Goal: Information Seeking & Learning: Check status

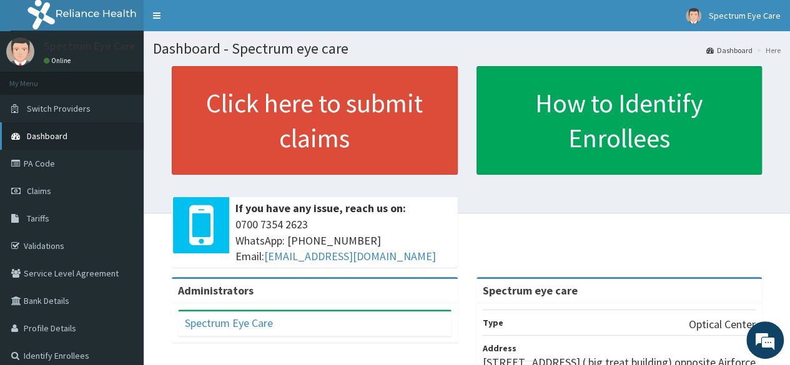
click at [54, 134] on span "Dashboard" at bounding box center [47, 136] width 41 height 11
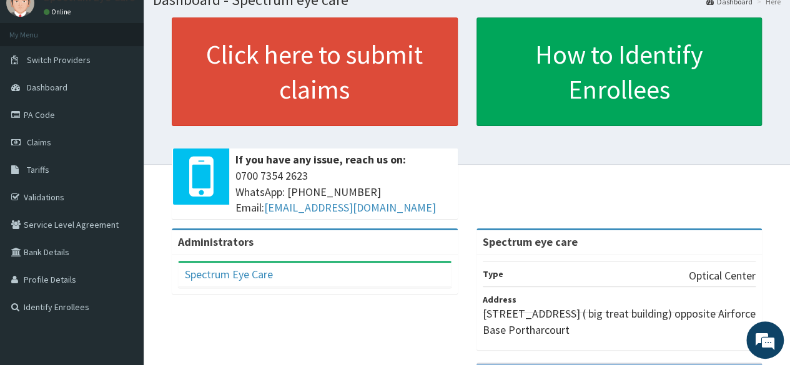
scroll to position [51, 0]
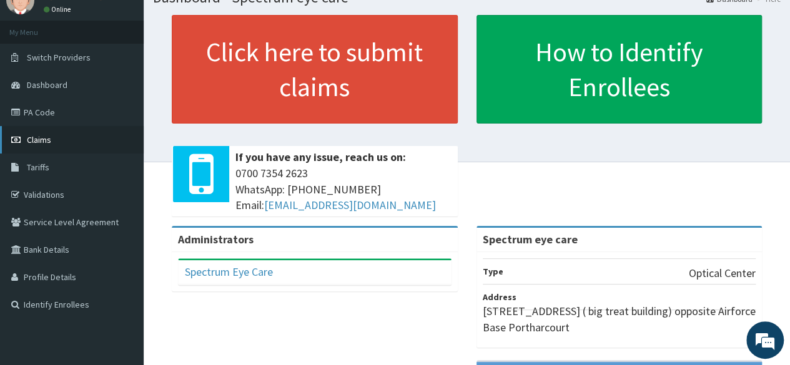
click at [47, 141] on span "Claims" at bounding box center [39, 139] width 24 height 11
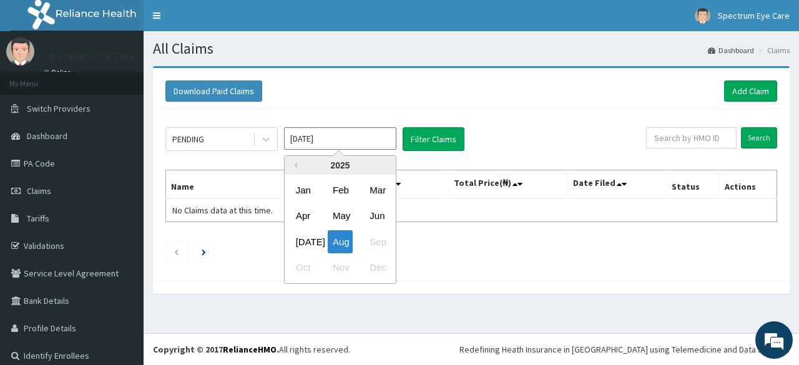
click at [295, 138] on input "Aug 2025" at bounding box center [340, 138] width 112 height 22
click at [297, 167] on button "Previous Year" at bounding box center [294, 165] width 6 height 6
click at [345, 268] on div "Nov" at bounding box center [340, 268] width 25 height 23
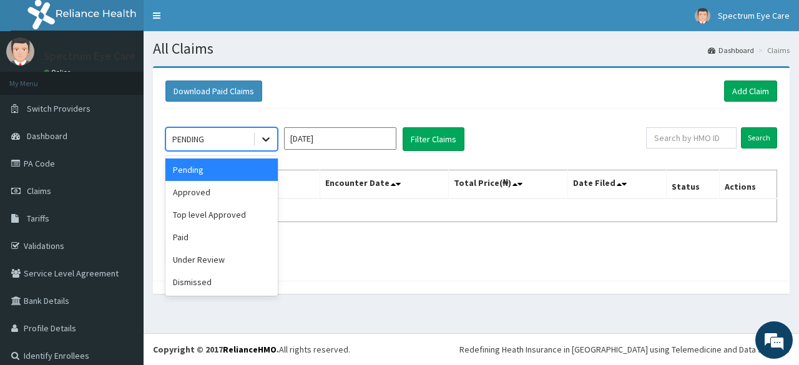
click at [272, 136] on icon at bounding box center [266, 139] width 12 height 12
click at [226, 189] on div "Approved" at bounding box center [222, 192] width 112 height 22
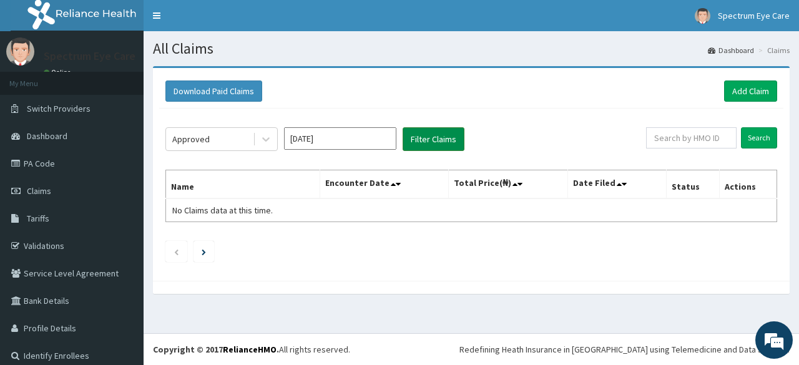
click at [407, 136] on button "Filter Claims" at bounding box center [434, 139] width 62 height 24
click at [431, 142] on button "Filter Claims" at bounding box center [434, 139] width 62 height 24
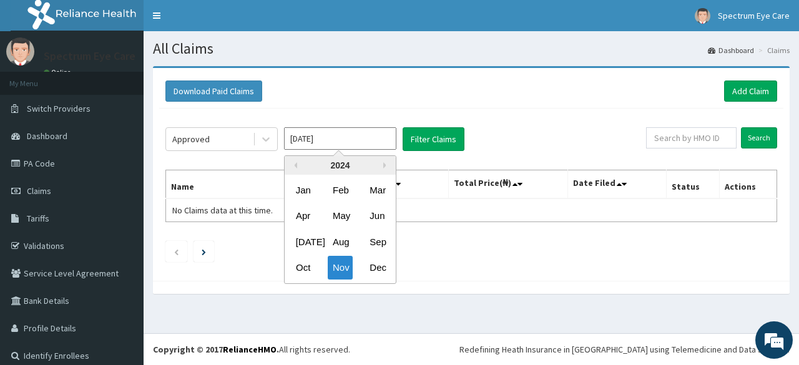
click at [305, 140] on input "Nov 2024" at bounding box center [340, 138] width 112 height 22
click at [375, 264] on div "Dec" at bounding box center [377, 268] width 25 height 23
type input "Dec 2024"
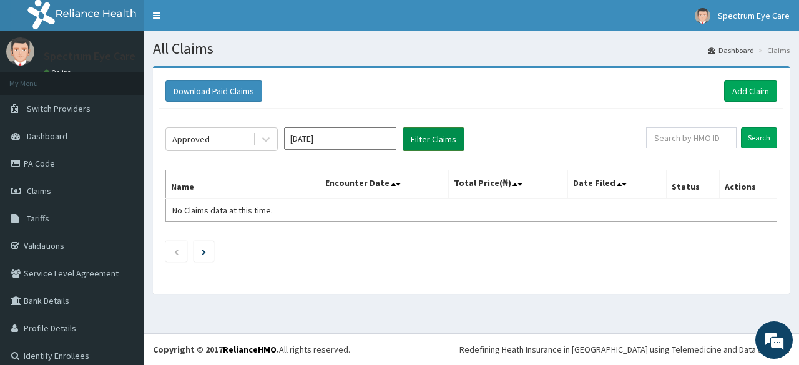
click at [441, 140] on button "Filter Claims" at bounding box center [434, 139] width 62 height 24
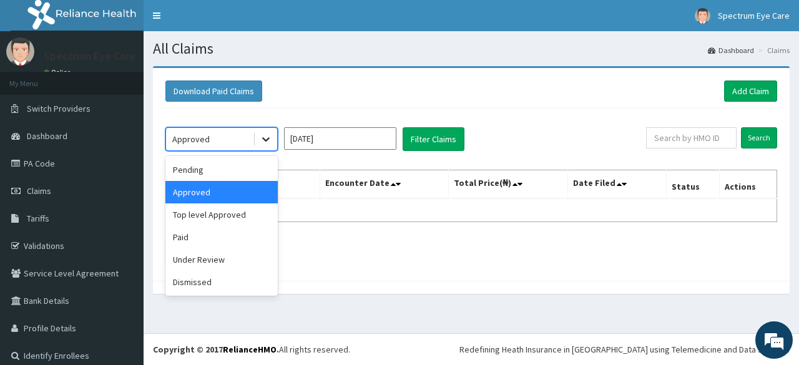
click at [267, 139] on icon at bounding box center [265, 140] width 7 height 4
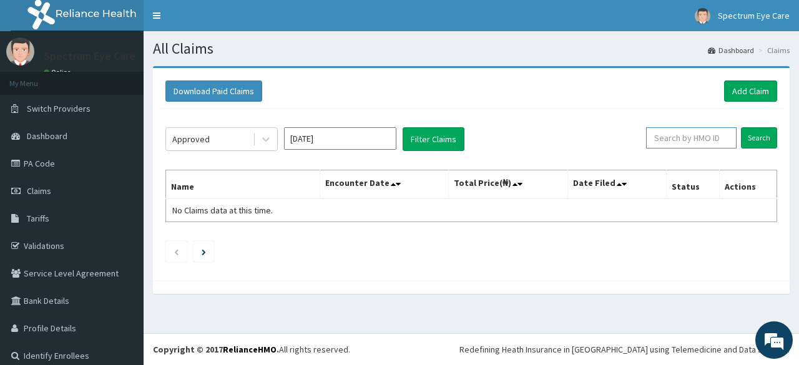
click at [690, 142] on input "text" at bounding box center [691, 137] width 91 height 21
type input "RPO/10062/C"
click at [741, 139] on input "Search" at bounding box center [759, 137] width 36 height 21
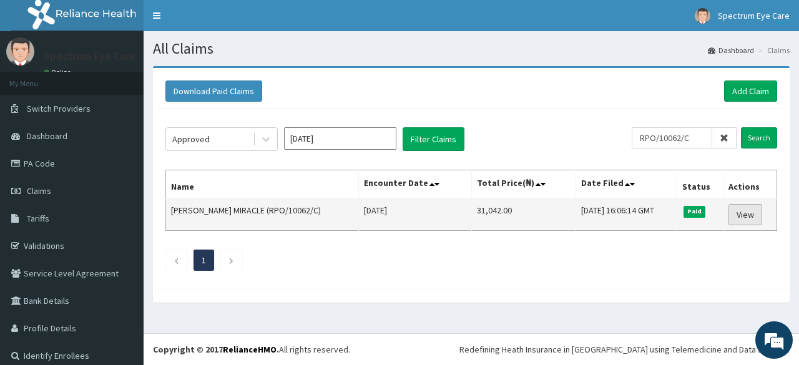
click at [736, 217] on link "View" at bounding box center [746, 214] width 34 height 21
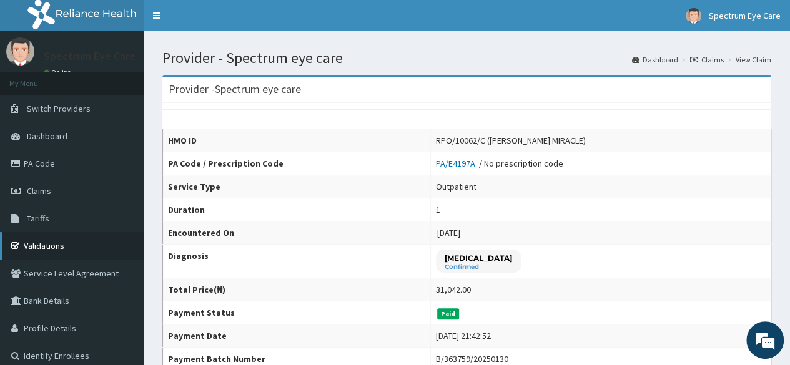
click at [61, 239] on link "Validations" at bounding box center [72, 245] width 144 height 27
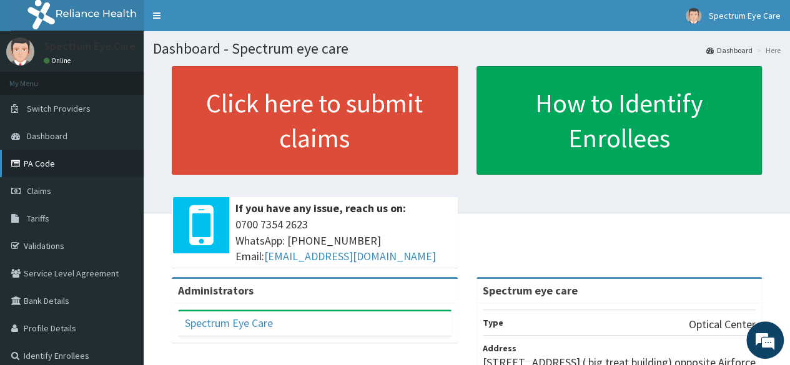
click at [54, 164] on link "PA Code" at bounding box center [72, 163] width 144 height 27
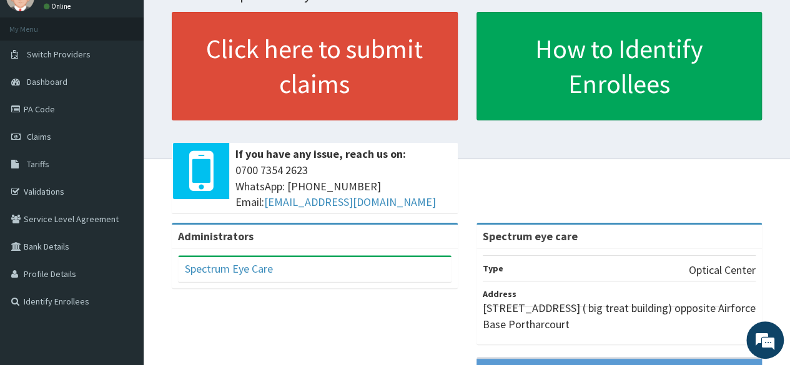
scroll to position [49, 0]
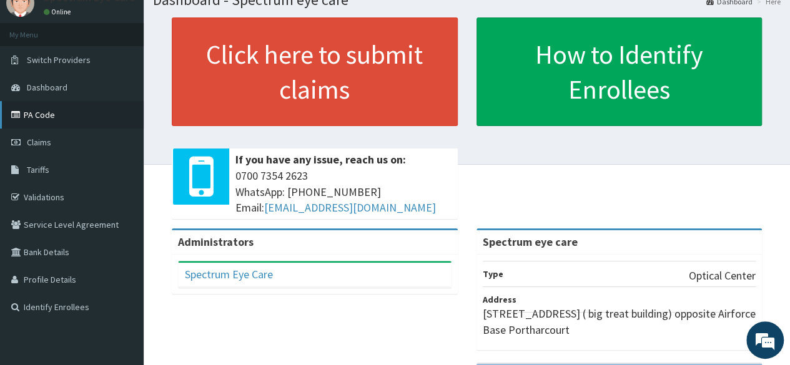
click at [37, 118] on link "PA Code" at bounding box center [72, 114] width 144 height 27
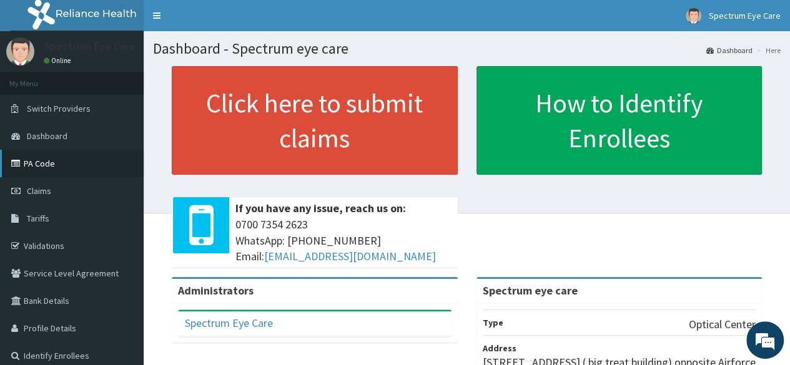
click at [72, 160] on link "PA Code" at bounding box center [72, 163] width 144 height 27
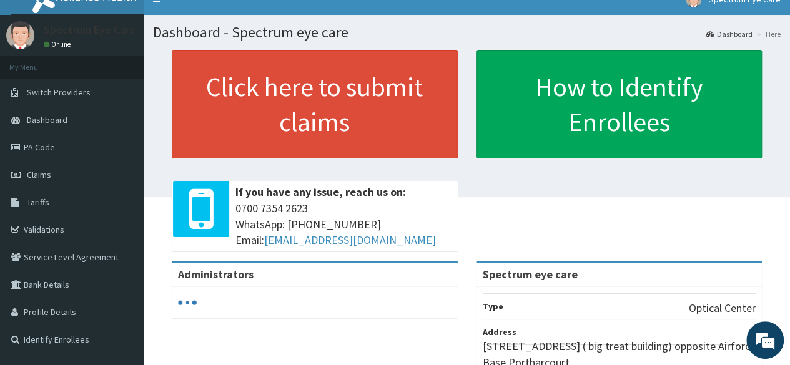
scroll to position [8, 0]
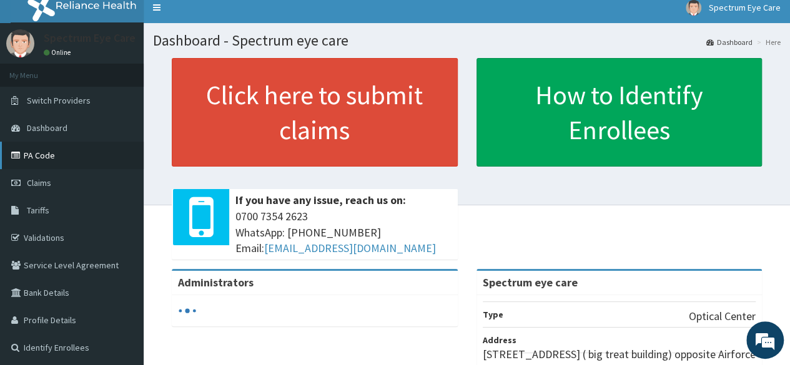
click at [57, 153] on link "PA Code" at bounding box center [72, 155] width 144 height 27
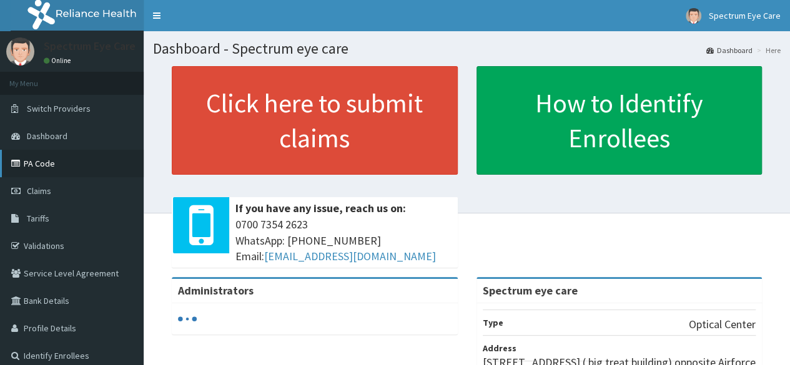
click at [62, 157] on link "PA Code" at bounding box center [72, 163] width 144 height 27
click at [47, 171] on link "PA Code" at bounding box center [72, 163] width 144 height 27
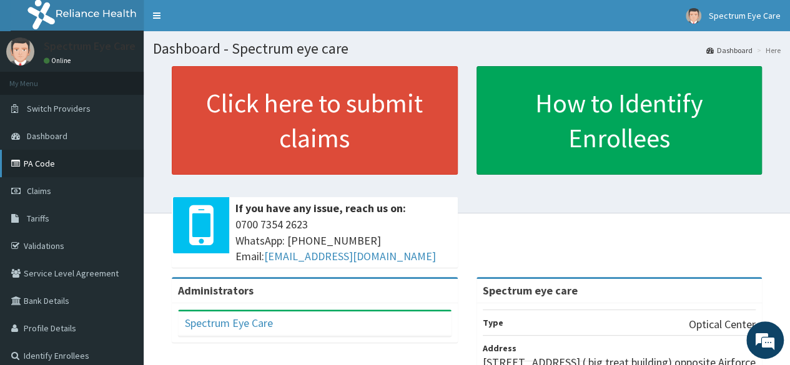
click at [62, 169] on link "PA Code" at bounding box center [72, 163] width 144 height 27
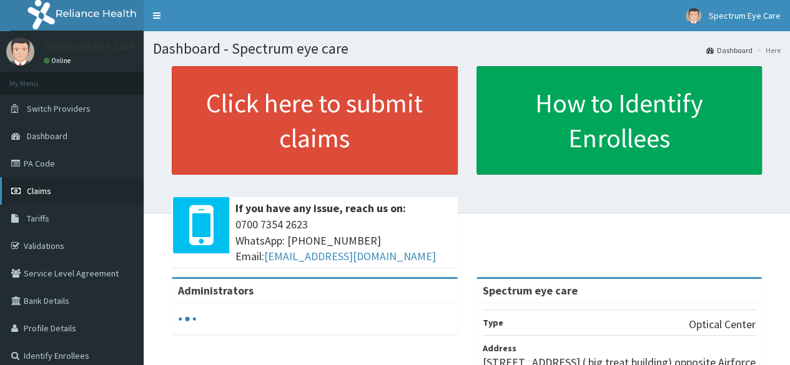
click at [55, 189] on link "Claims" at bounding box center [72, 190] width 144 height 27
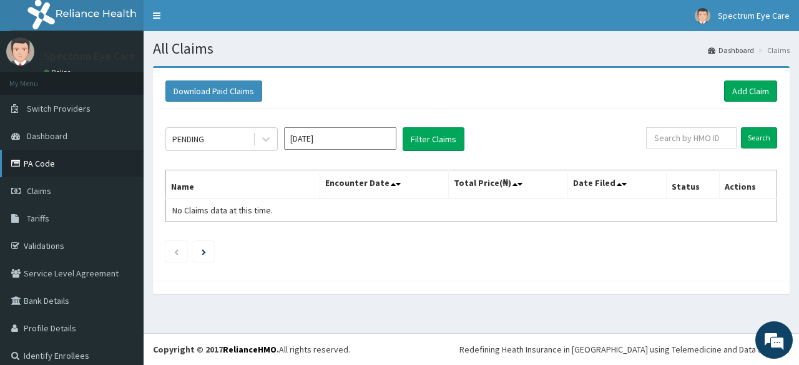
click at [53, 167] on link "PA Code" at bounding box center [72, 163] width 144 height 27
